Goal: Transaction & Acquisition: Purchase product/service

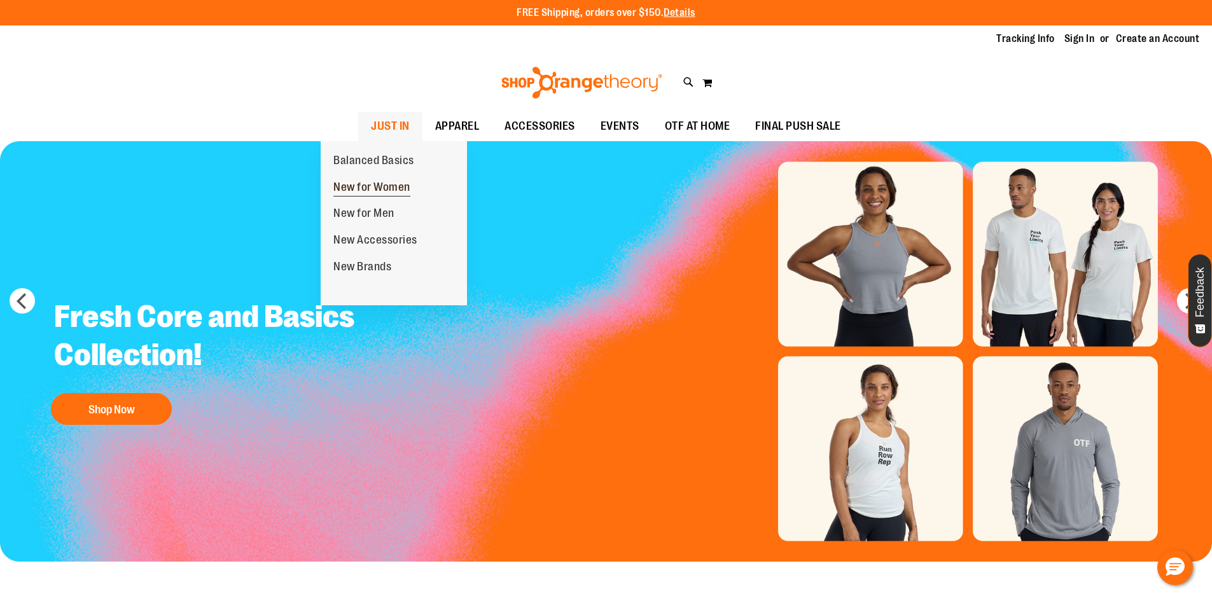
click at [393, 193] on span "New for Women" at bounding box center [371, 189] width 77 height 16
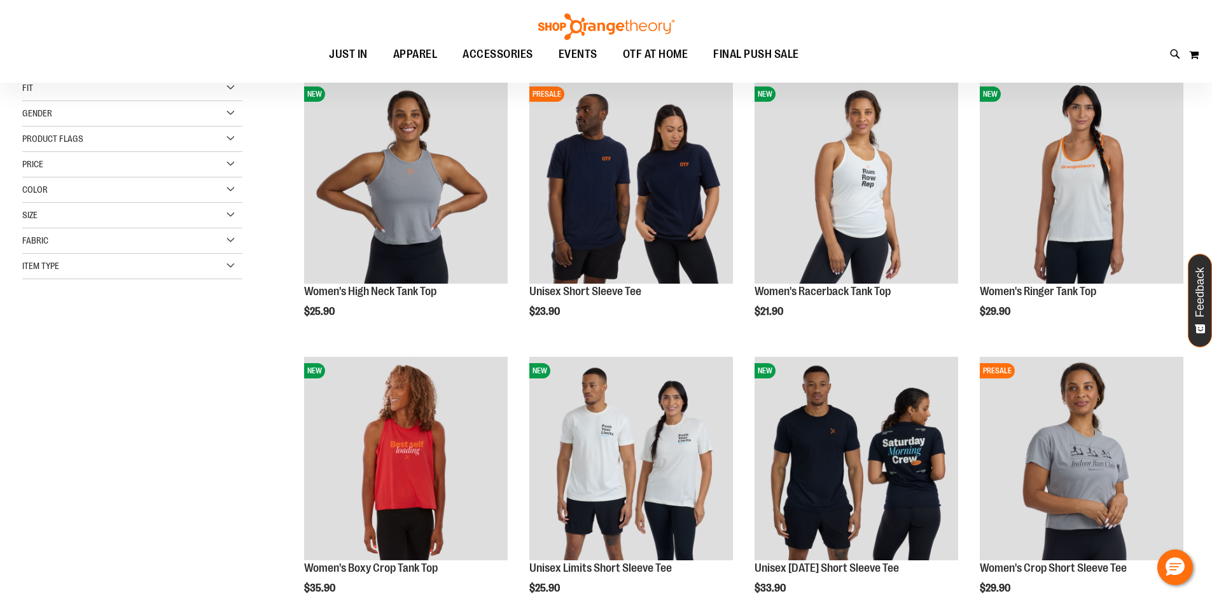
scroll to position [190, 0]
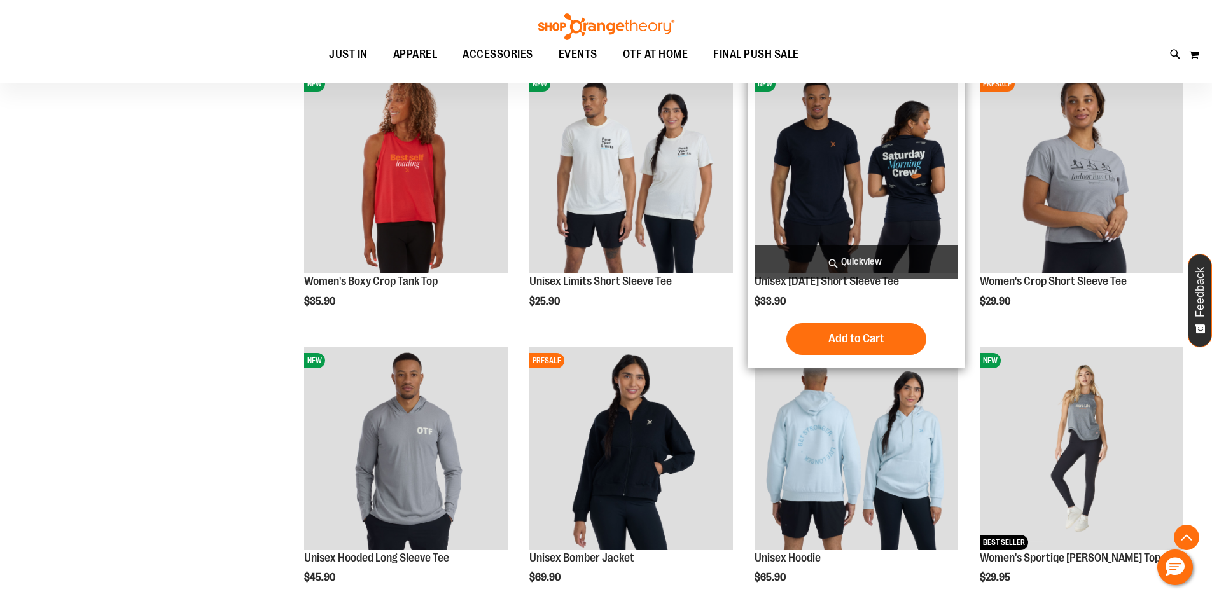
scroll to position [508, 0]
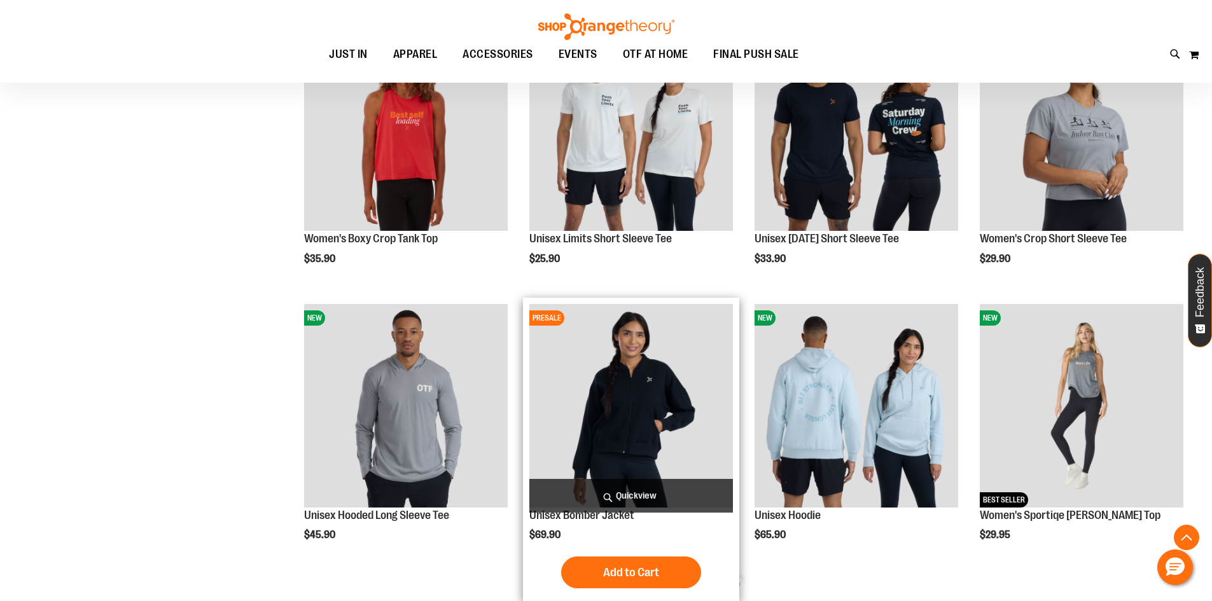
click at [642, 416] on img "product" at bounding box center [631, 406] width 204 height 204
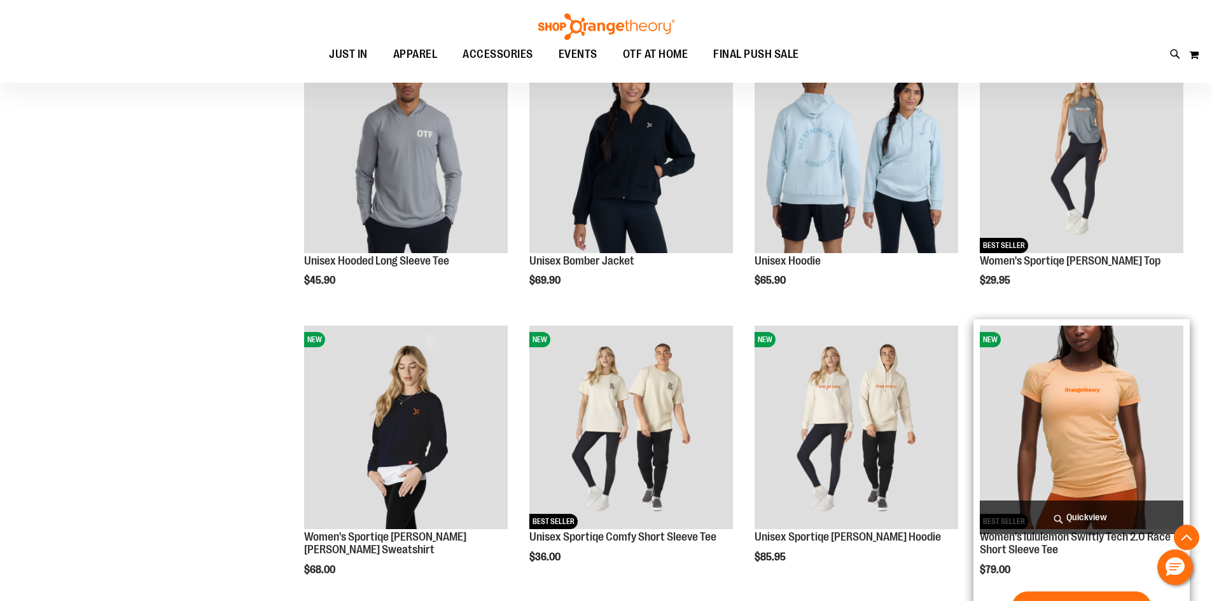
scroll to position [763, 0]
click at [1073, 426] on img "product" at bounding box center [1082, 428] width 204 height 204
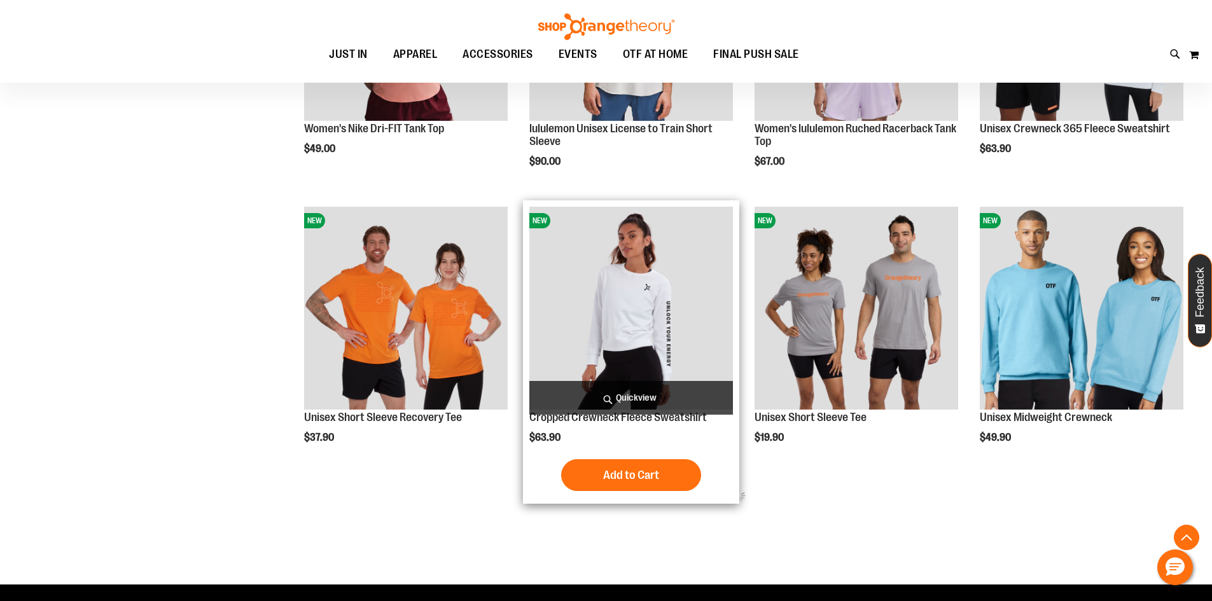
scroll to position [1526, 0]
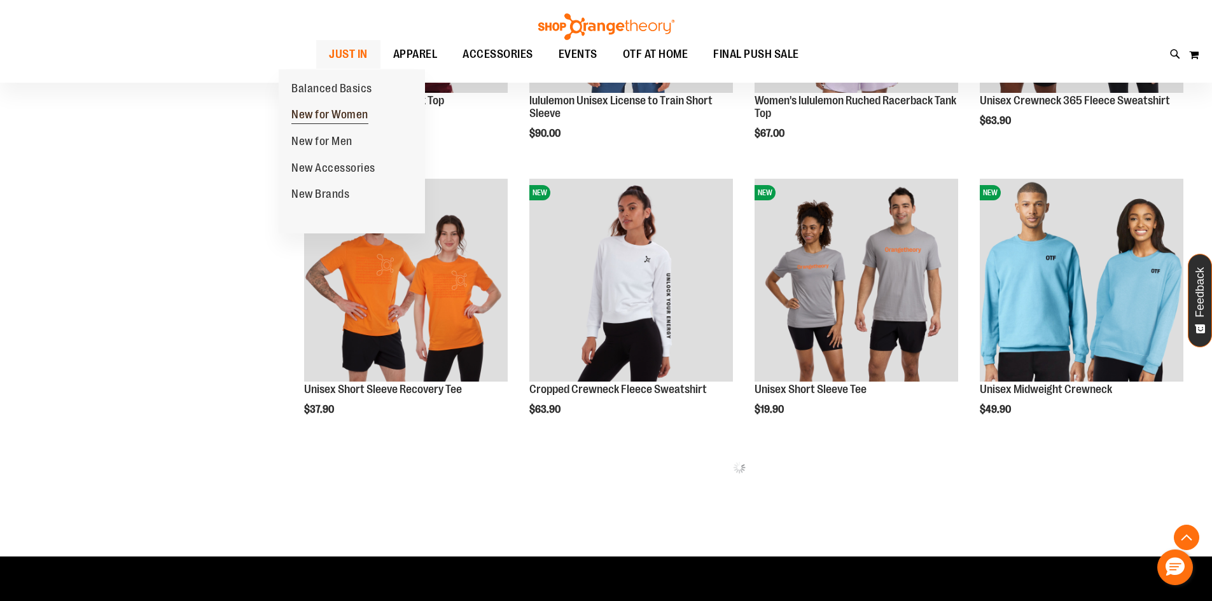
click at [341, 108] on span "New for Women" at bounding box center [329, 116] width 77 height 16
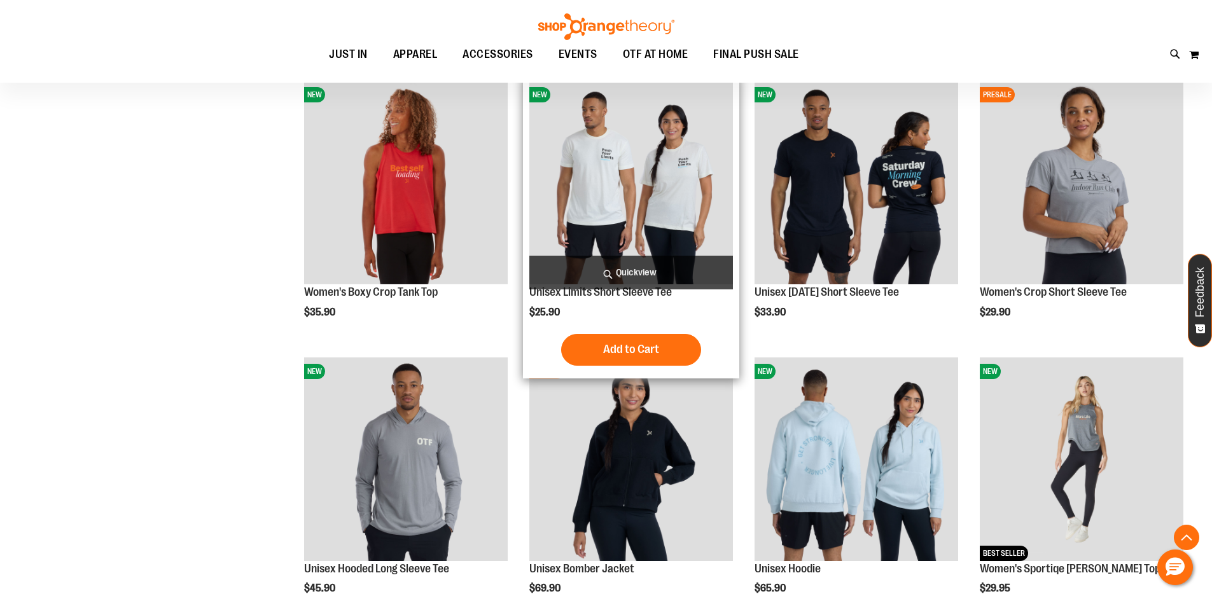
scroll to position [317, 0]
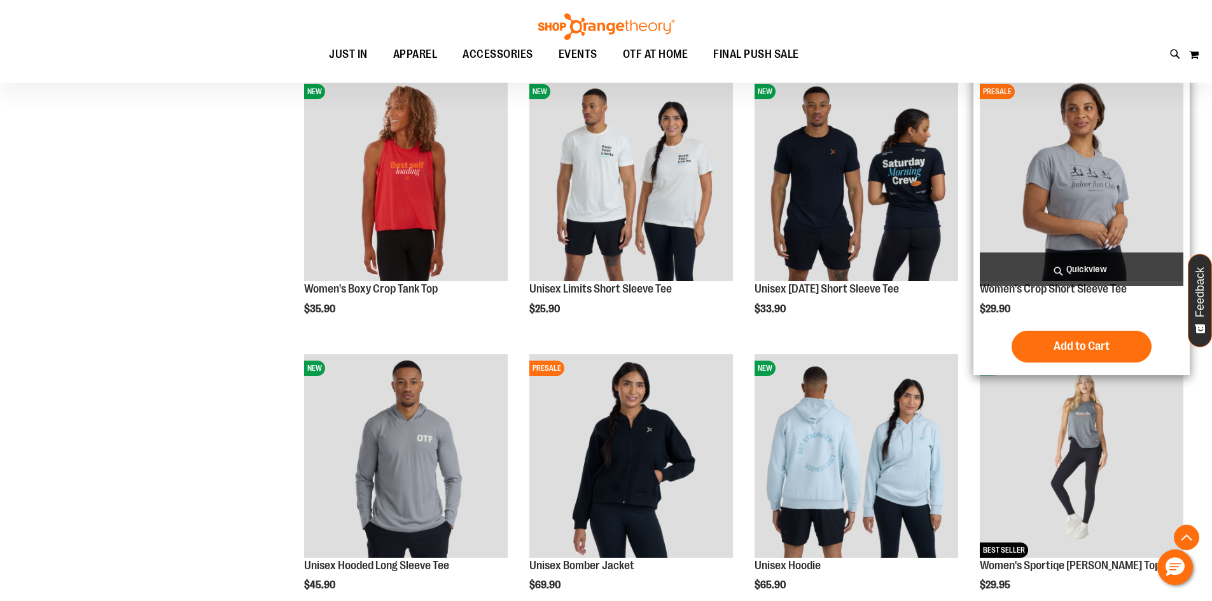
click at [1102, 202] on img "product" at bounding box center [1082, 180] width 204 height 204
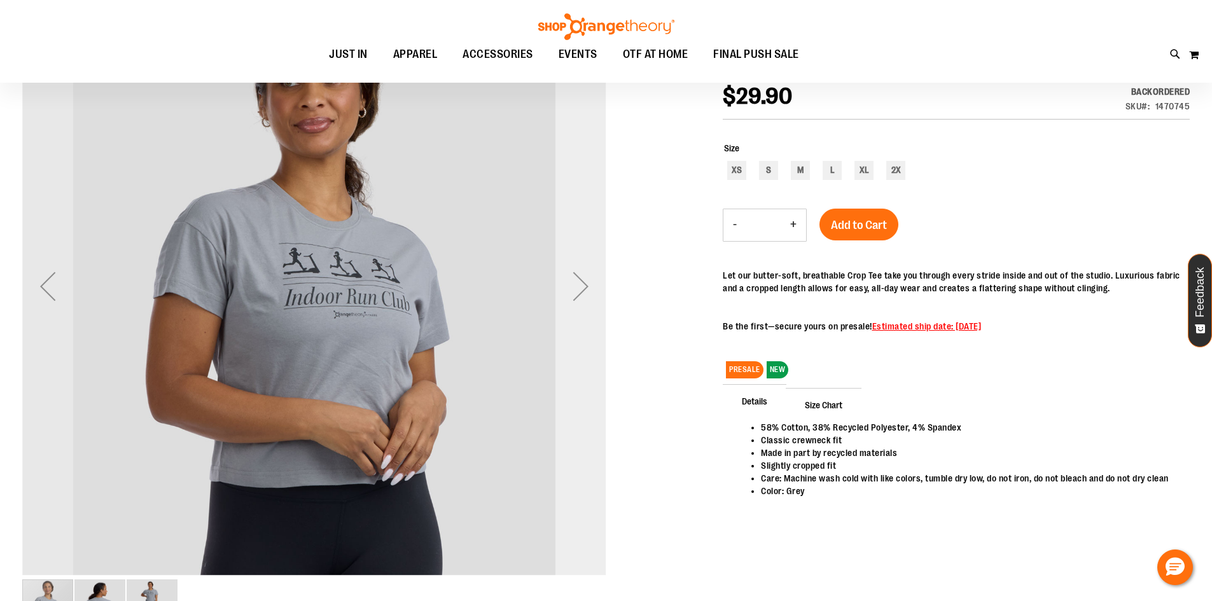
scroll to position [190, 0]
click at [586, 303] on div "Next" at bounding box center [580, 286] width 51 height 51
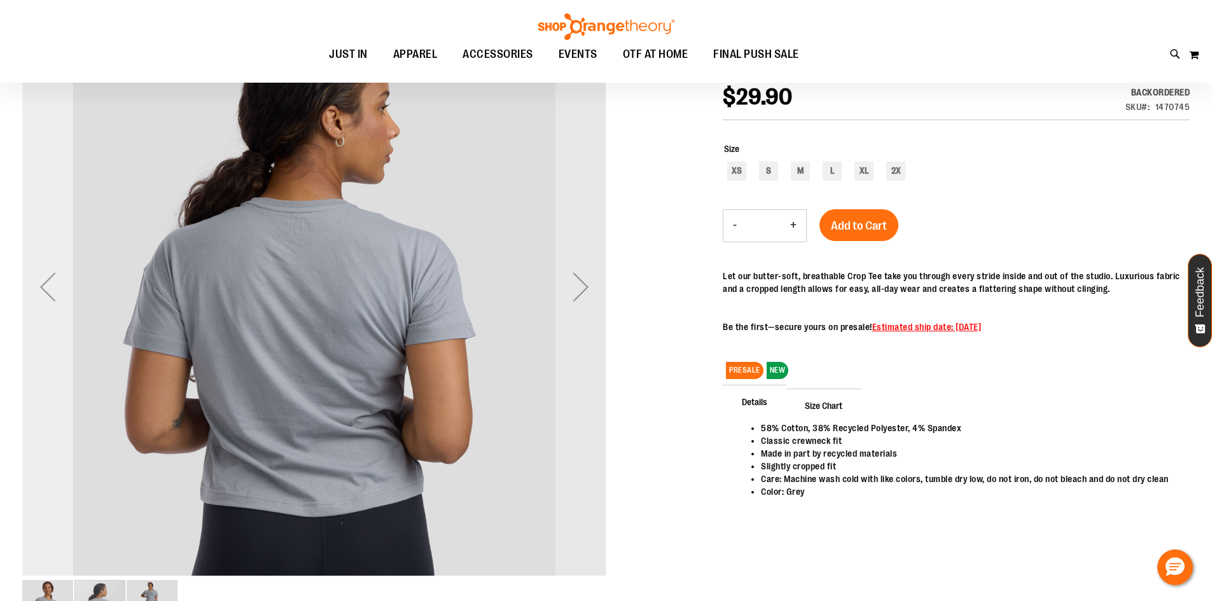
click at [31, 290] on div "Previous" at bounding box center [47, 286] width 51 height 51
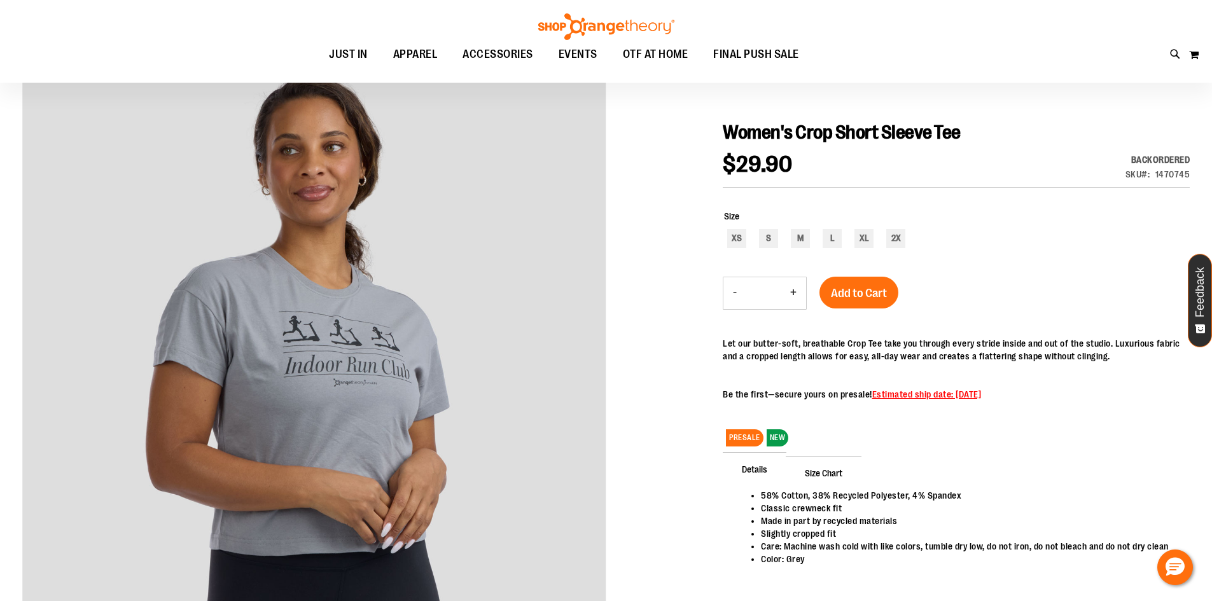
scroll to position [0, 0]
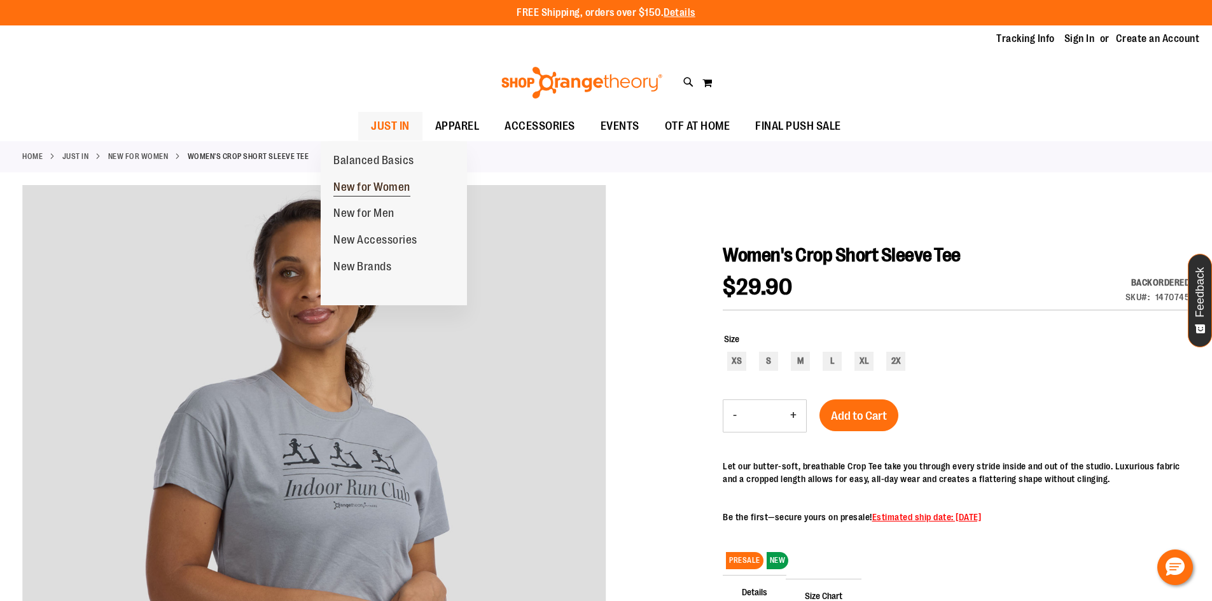
click at [358, 197] on link "New for Women" at bounding box center [372, 187] width 102 height 27
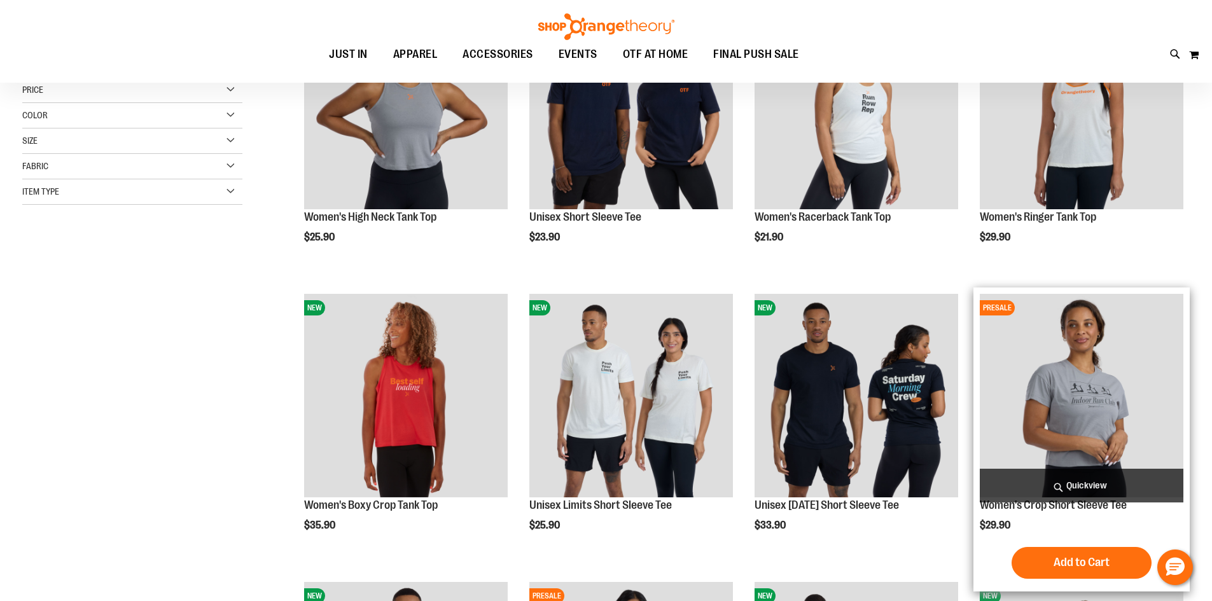
scroll to position [254, 0]
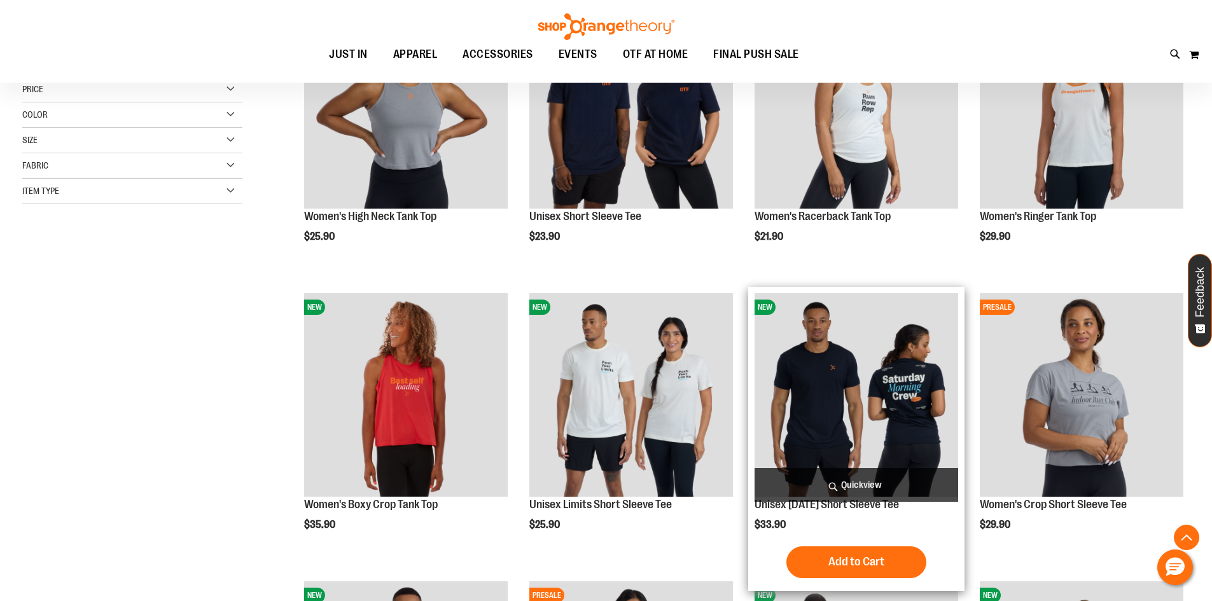
click at [920, 406] on img "product" at bounding box center [856, 395] width 204 height 204
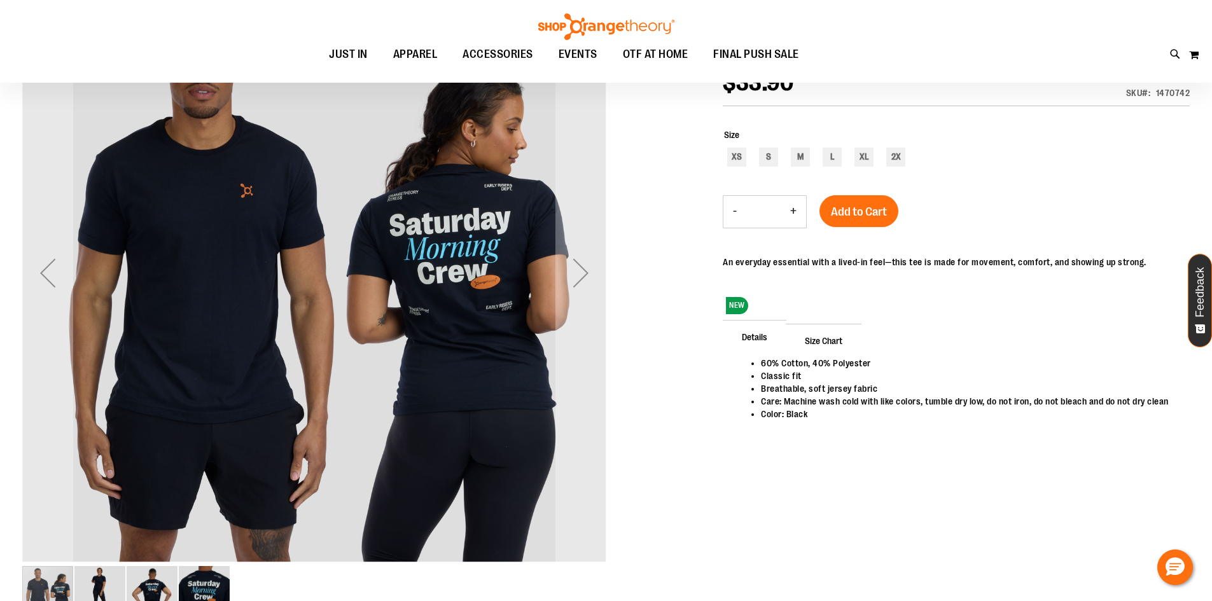
scroll to position [62, 0]
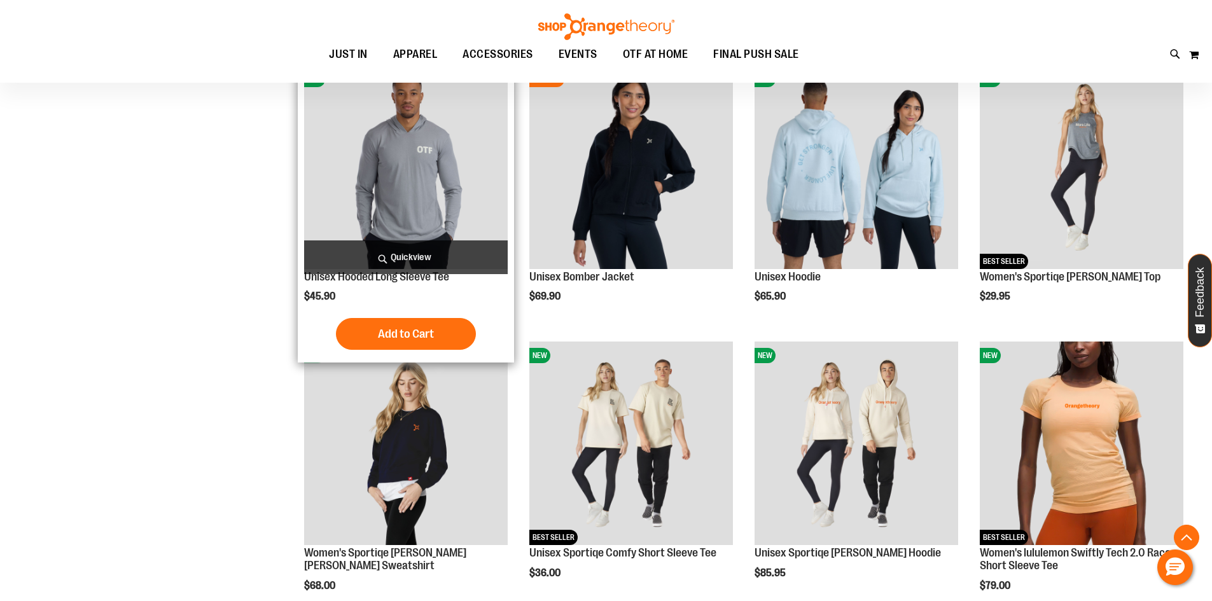
scroll to position [699, 0]
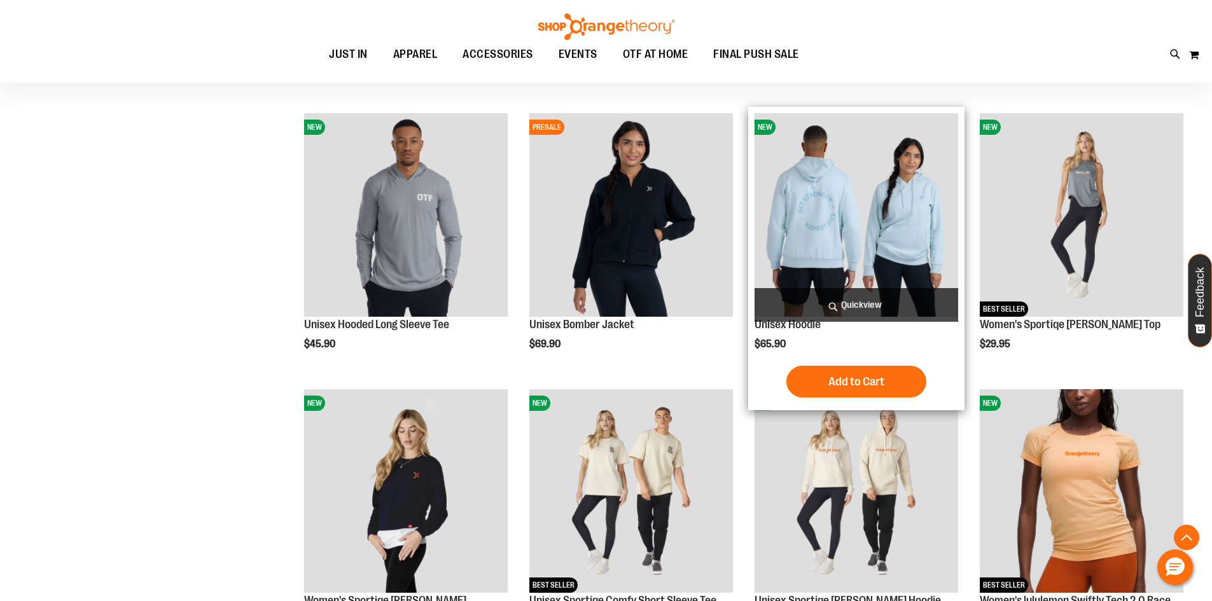
click at [911, 225] on img "product" at bounding box center [856, 215] width 204 height 204
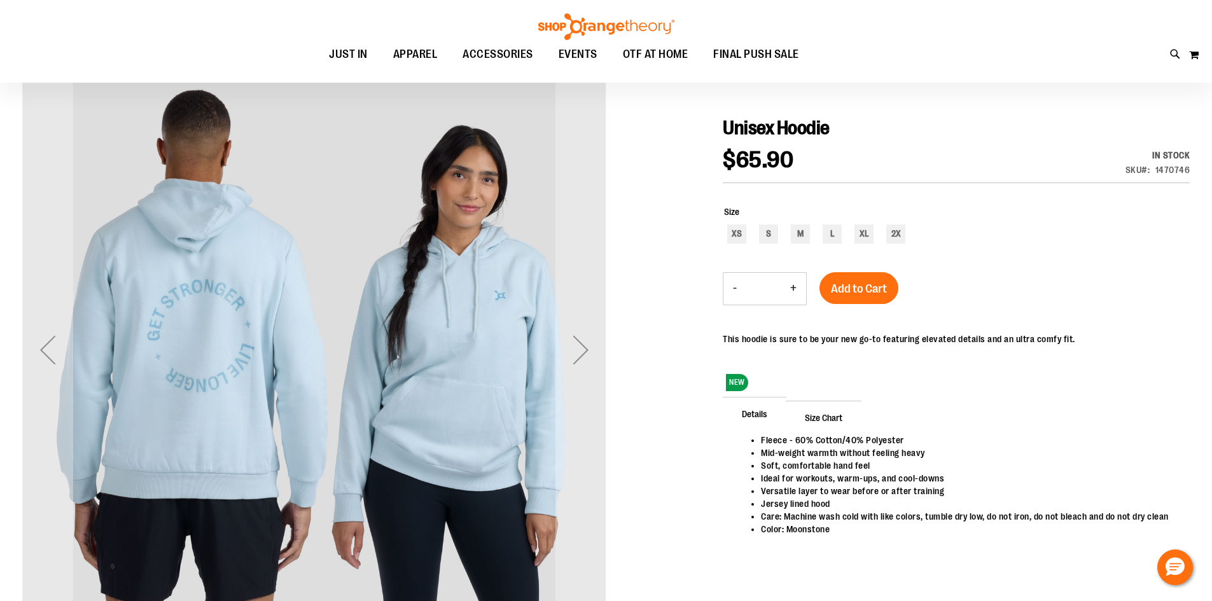
scroll to position [127, 0]
click at [588, 356] on div "Next" at bounding box center [580, 349] width 51 height 51
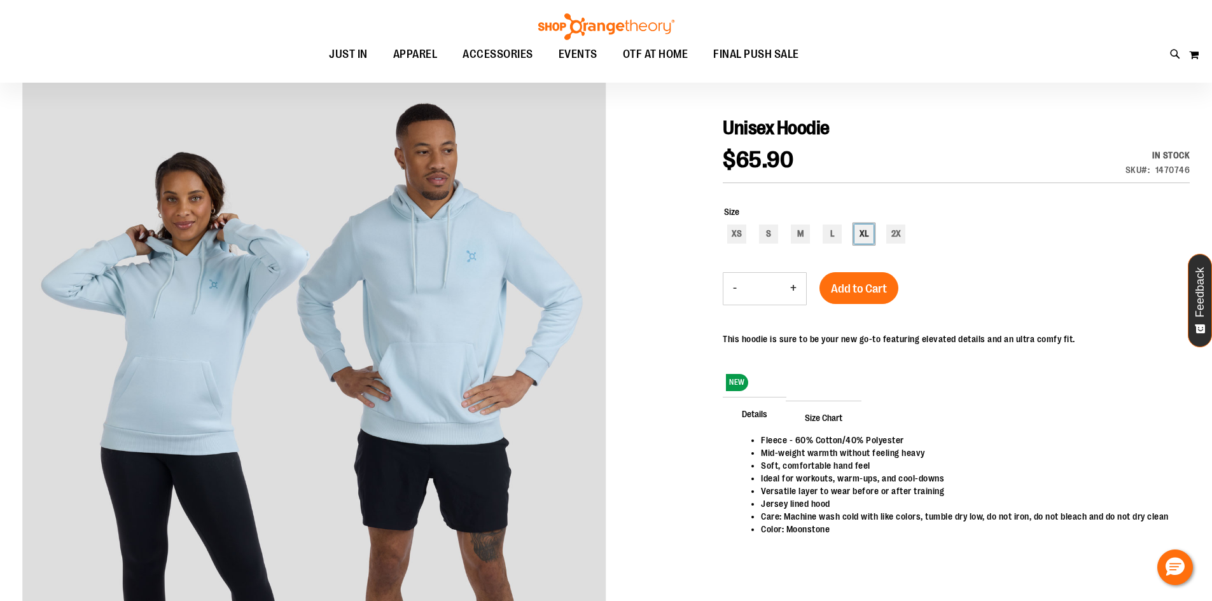
click at [867, 237] on div "XL" at bounding box center [863, 234] width 19 height 19
type input "***"
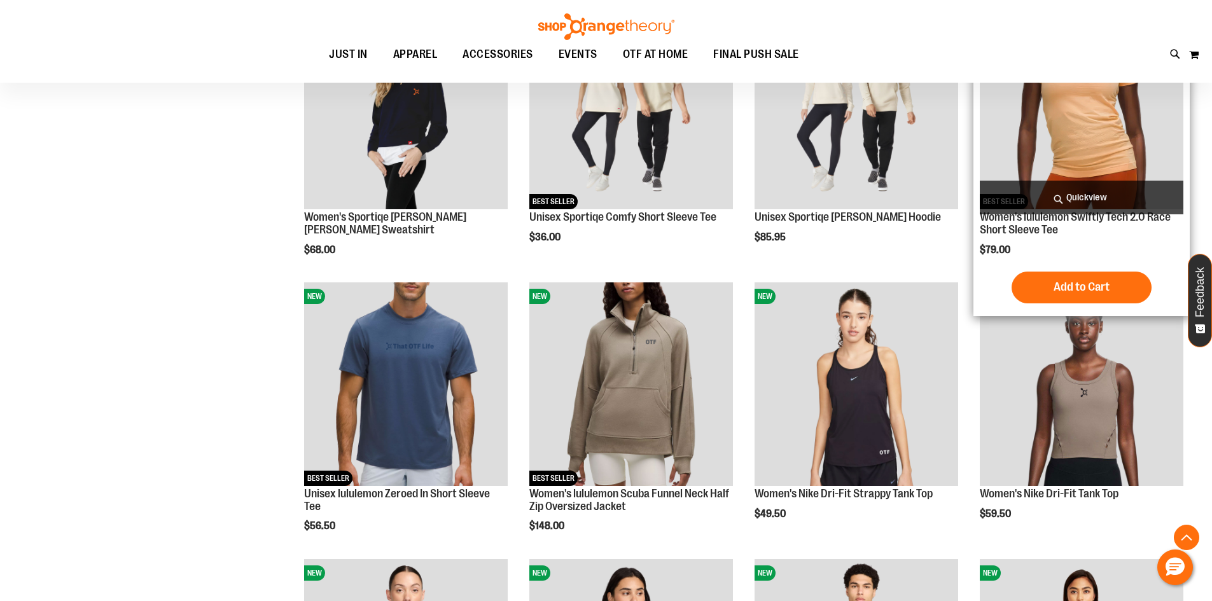
scroll to position [1208, 0]
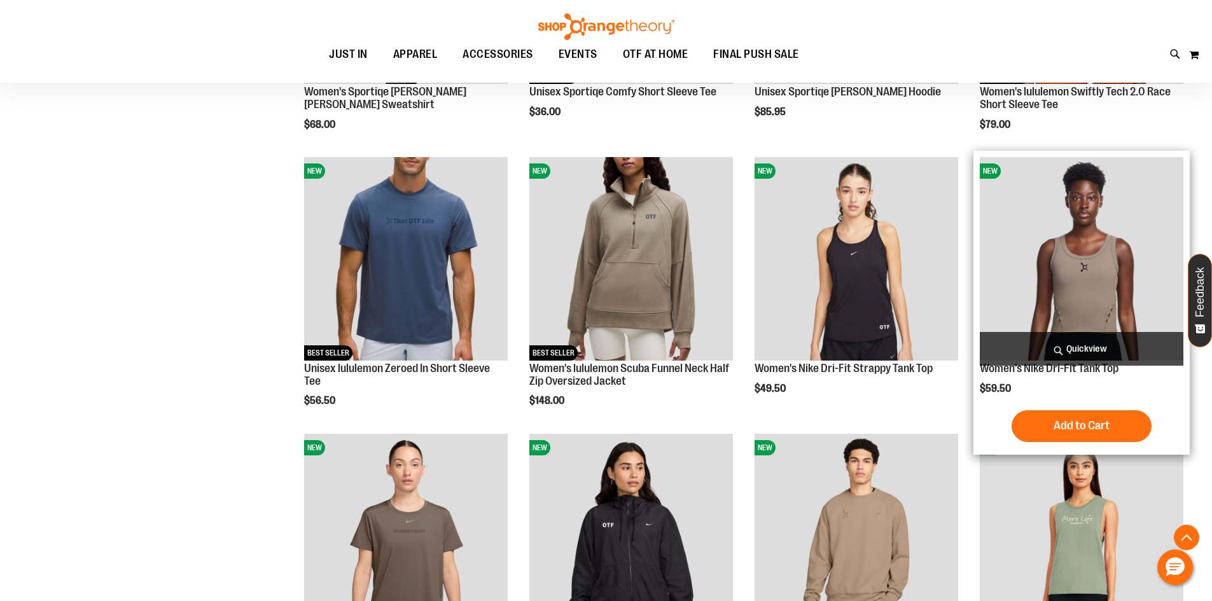
click at [1062, 282] on img "product" at bounding box center [1082, 259] width 204 height 204
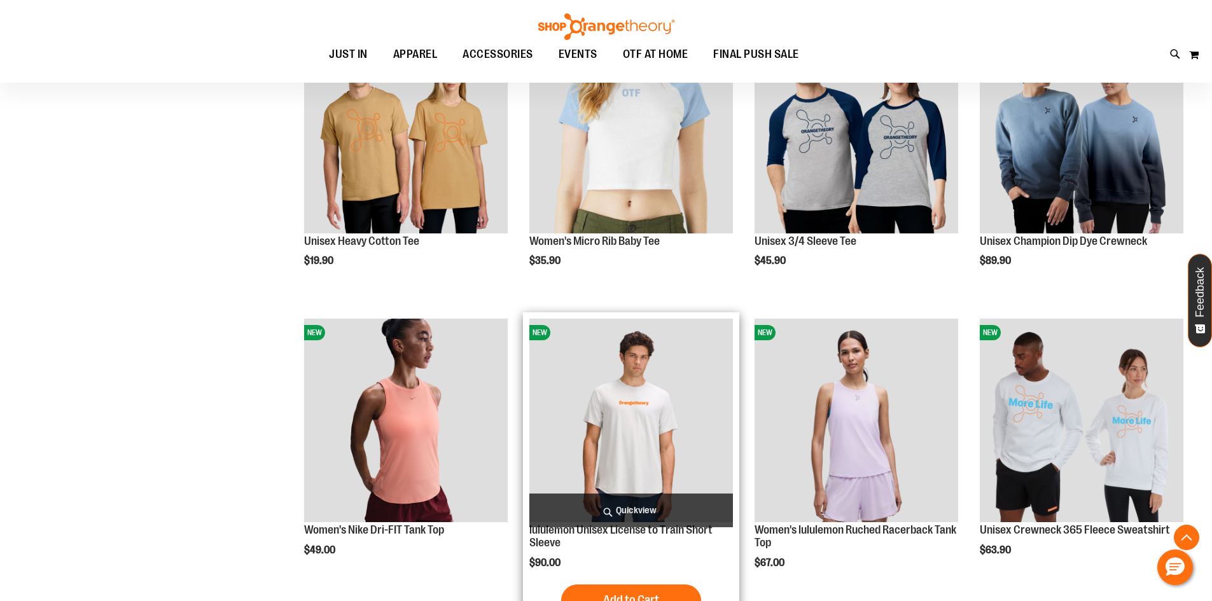
scroll to position [1202, 0]
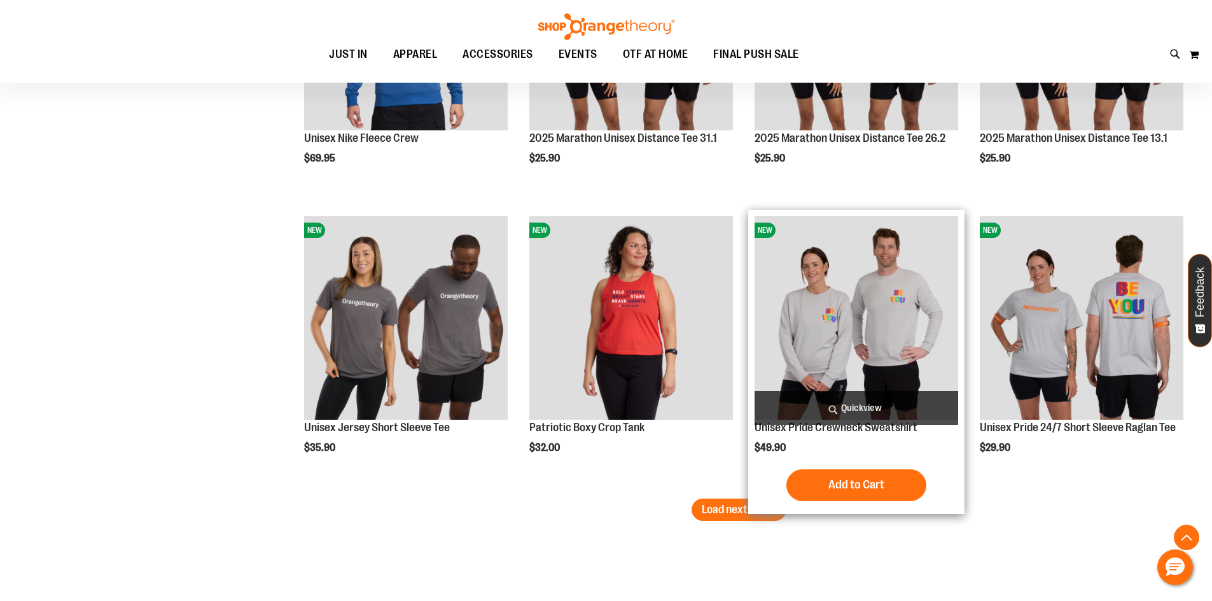
scroll to position [2410, 0]
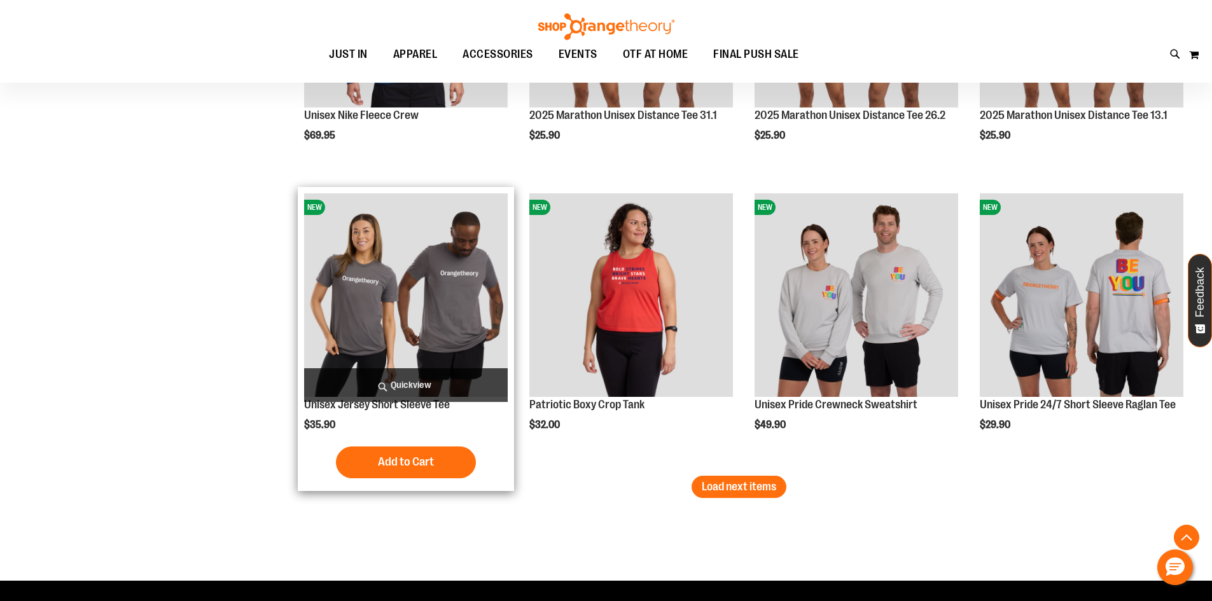
click at [387, 300] on img "product" at bounding box center [406, 295] width 204 height 204
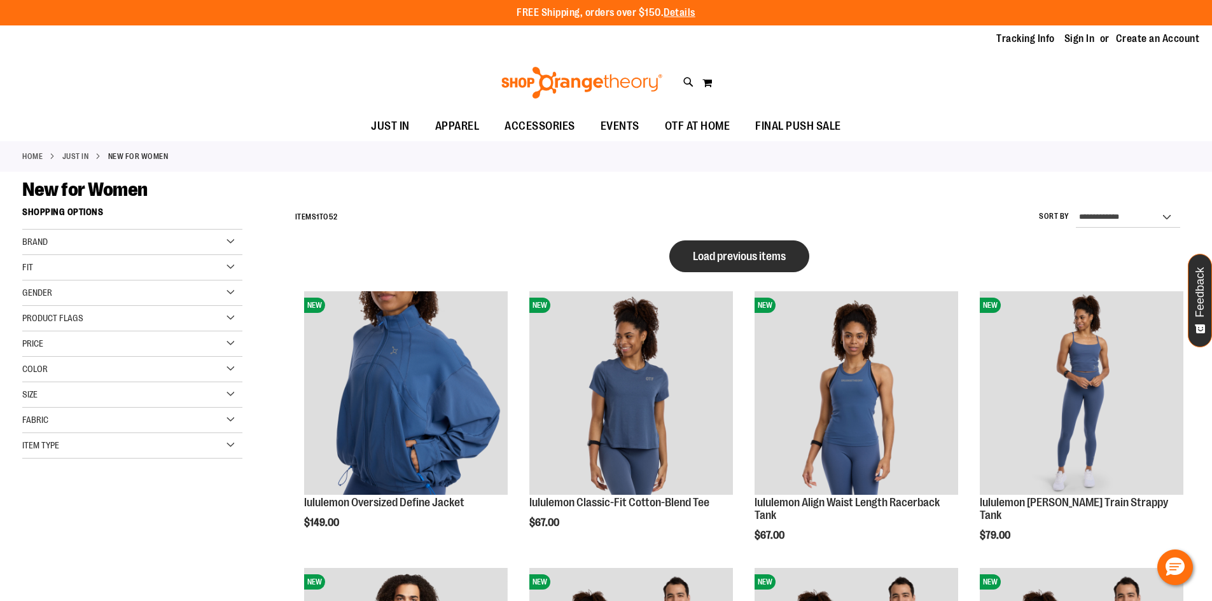
click at [733, 263] on button "Load previous items" at bounding box center [739, 256] width 140 height 32
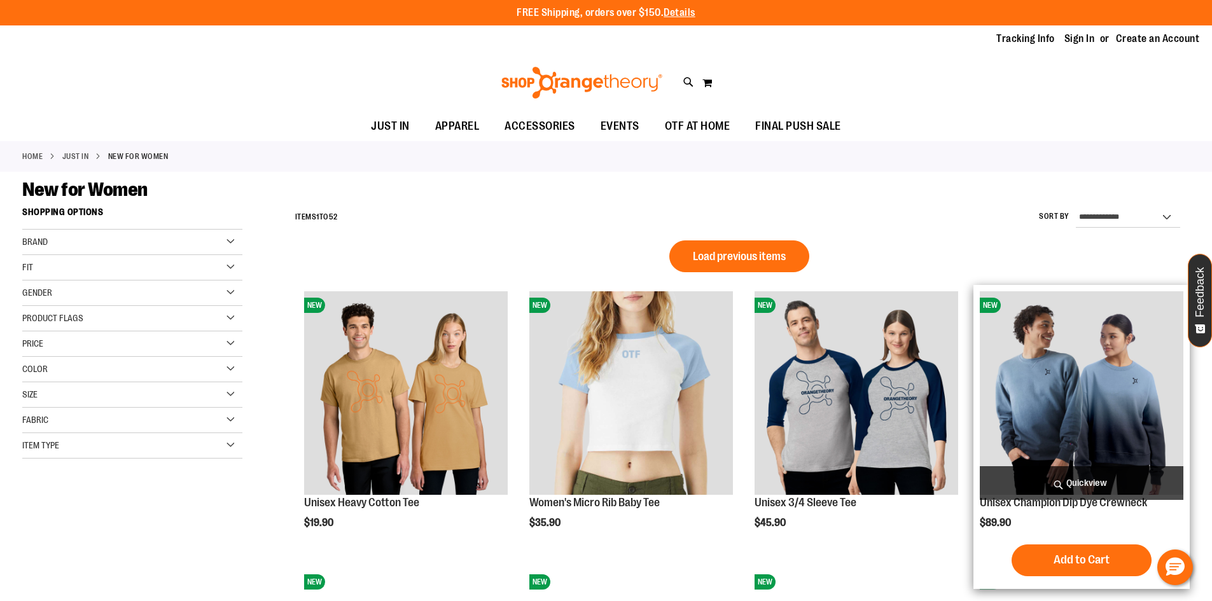
click at [1088, 391] on img "product" at bounding box center [1082, 393] width 204 height 204
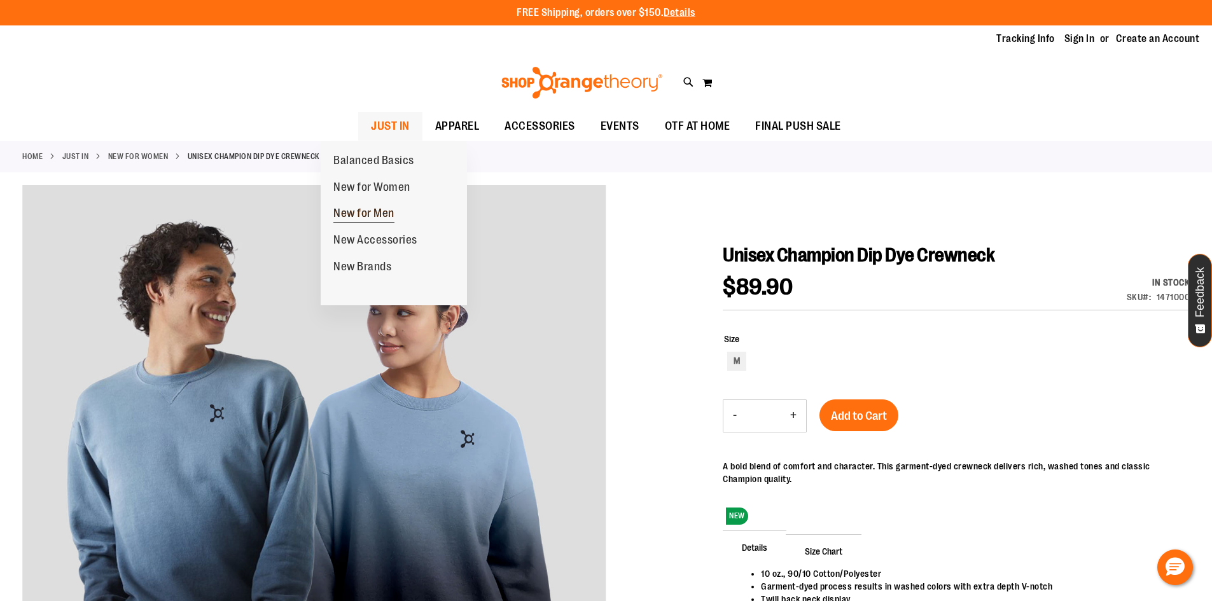
click at [394, 211] on span "New for Men" at bounding box center [363, 215] width 61 height 16
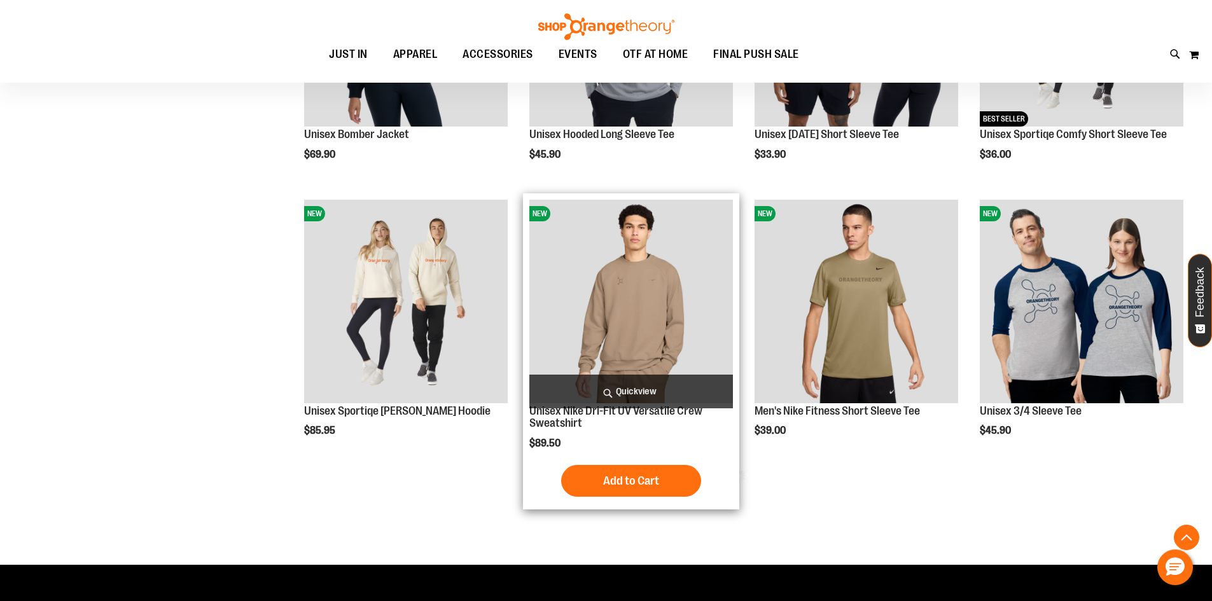
scroll to position [635, 0]
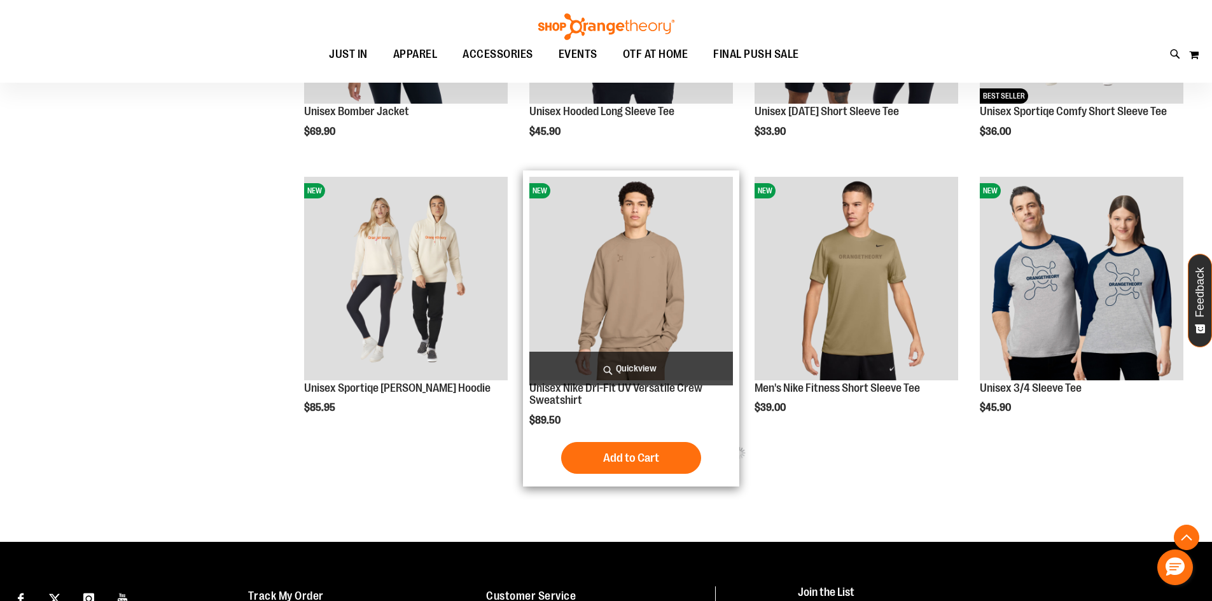
click at [660, 278] on img "product" at bounding box center [631, 279] width 204 height 204
